Goal: Information Seeking & Learning: Find specific fact

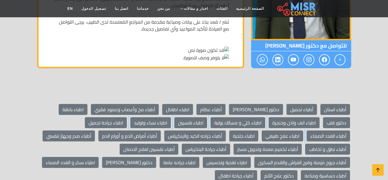
drag, startPoint x: 388, startPoint y: 130, endPoint x: 368, endPoint y: 114, distance: 25.5
click at [292, 122] on section "أطباء اسنان أطباء تجميل دكتور عيون أطباء عظام اطباء اطفال أطباء مخ وأعصاب وعمود…" at bounding box center [194, 142] width 388 height 114
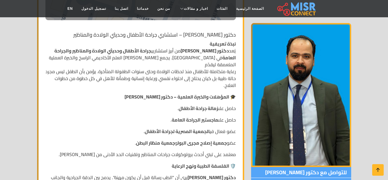
scroll to position [219, 0]
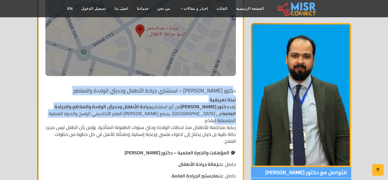
drag, startPoint x: 233, startPoint y: 87, endPoint x: 181, endPoint y: 104, distance: 54.9
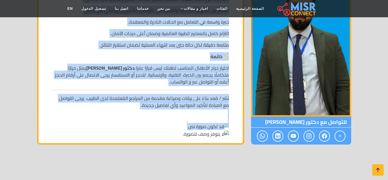
scroll to position [996, 0]
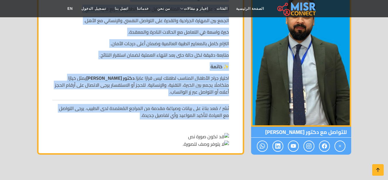
drag, startPoint x: 239, startPoint y: 87, endPoint x: 120, endPoint y: 125, distance: 124.6
click at [120, 125] on p "نُشر / مُعد بناءً على بيانات وصياغة مقدمة من المراجع المُعتمدة لدى الطبيب. يرجى…" at bounding box center [140, 126] width 177 height 43
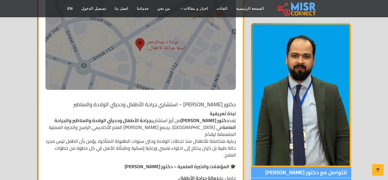
scroll to position [201, 0]
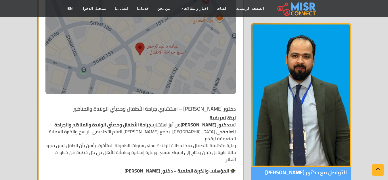
click at [234, 109] on h1 "دكتور [PERSON_NAME] – استشاري جراحة الأطفال وحديثي الولادة والمناظير" at bounding box center [140, 109] width 190 height 6
click at [235, 110] on h1 "دكتور [PERSON_NAME] – استشاري جراحة الأطفال وحديثي الولادة والمناظير" at bounding box center [140, 109] width 190 height 6
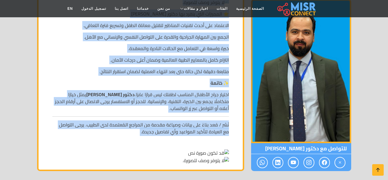
scroll to position [978, 0]
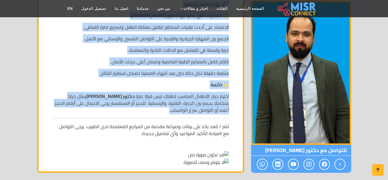
drag, startPoint x: 235, startPoint y: 110, endPoint x: 142, endPoint y: 115, distance: 93.6
copy div "lorem ipsumdolo sitam – consect adipi elitsed doeius tempori utlaboree dolo mag…"
click at [93, 156] on p "نُشر / مُعد بناءً على بيانات وصياغة مقدمة من المراجع المُعتمدة لدى الطبيب. يرجى…" at bounding box center [140, 144] width 177 height 43
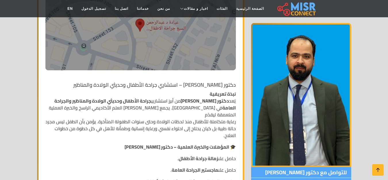
scroll to position [201, 0]
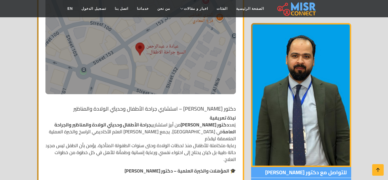
drag, startPoint x: 149, startPoint y: 123, endPoint x: 108, endPoint y: 129, distance: 40.6
click at [108, 129] on p "نبذة تعريفية يُعد دكتور [PERSON_NAME] من أبرز استشاريي جراحة الأطفال وحديثي الو…" at bounding box center [140, 138] width 190 height 48
click at [107, 129] on p "نبذة تعريفية يُعد دكتور [PERSON_NAME] من أبرز استشاريي جراحة الأطفال وحديثي الو…" at bounding box center [140, 138] width 190 height 48
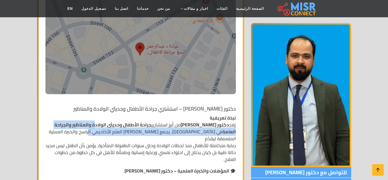
drag, startPoint x: 106, startPoint y: 129, endPoint x: 91, endPoint y: 124, distance: 15.3
click at [91, 124] on p "نبذة تعريفية يُعد دكتور [PERSON_NAME] من أبرز استشاريي جراحة الأطفال وحديثي الو…" at bounding box center [140, 138] width 190 height 48
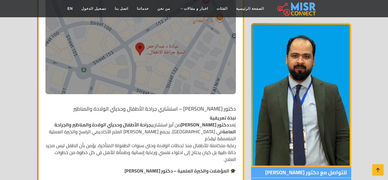
click at [147, 121] on strong "جراحة الأطفال وحديثي الولادة والمناظير والجراحة العامة" at bounding box center [144, 128] width 181 height 16
copy strong "جراحة الأطفال وحديثي الولادة"
drag, startPoint x: 147, startPoint y: 123, endPoint x: 89, endPoint y: 125, distance: 58.4
click at [89, 125] on p "نبذة تعريفية يُعد دكتور [PERSON_NAME] من أبرز استشاريي جراحة الأطفال وحديثي الو…" at bounding box center [140, 138] width 190 height 48
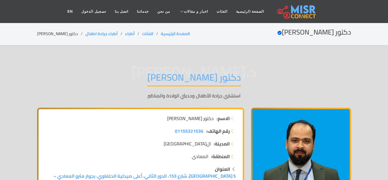
click at [212, 82] on h1 "دكتور [PERSON_NAME]" at bounding box center [194, 79] width 94 height 15
click at [211, 82] on h1 "دكتور [PERSON_NAME]" at bounding box center [194, 79] width 94 height 15
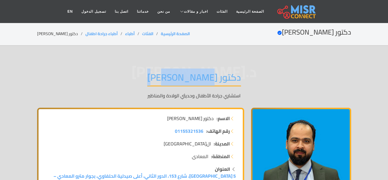
click at [211, 82] on h1 "دكتور [PERSON_NAME]" at bounding box center [194, 79] width 94 height 15
copy div "دكتور [PERSON_NAME]"
